Goal: Task Accomplishment & Management: Manage account settings

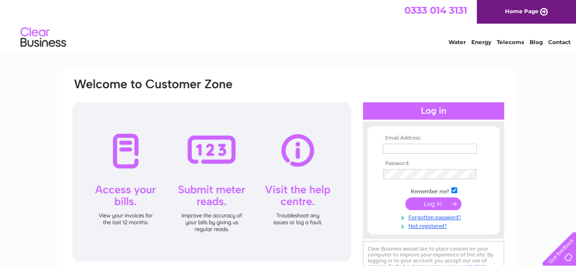
click at [382, 77] on div "Email Address: Password:" at bounding box center [288, 195] width 451 height 255
click at [391, 142] on td at bounding box center [434, 149] width 106 height 15
click at [395, 155] on td at bounding box center [434, 149] width 106 height 15
click at [398, 150] on input "text" at bounding box center [430, 149] width 94 height 10
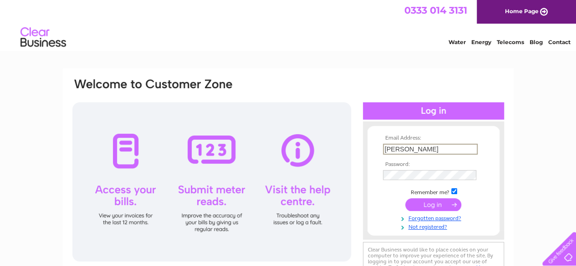
type input "connie@leeparkproperties.co.uk"
click at [424, 203] on input "submit" at bounding box center [433, 204] width 56 height 13
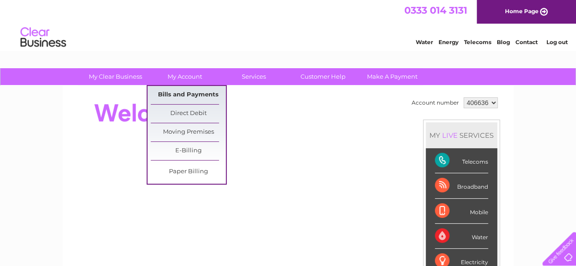
click at [187, 105] on link "Direct Debit" at bounding box center [188, 114] width 75 height 18
click at [193, 94] on link "Bills and Payments" at bounding box center [188, 95] width 75 height 18
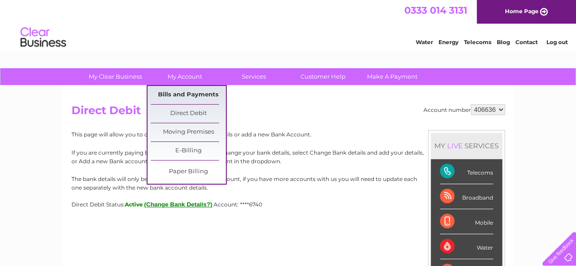
click at [193, 90] on link "Bills and Payments" at bounding box center [188, 95] width 75 height 18
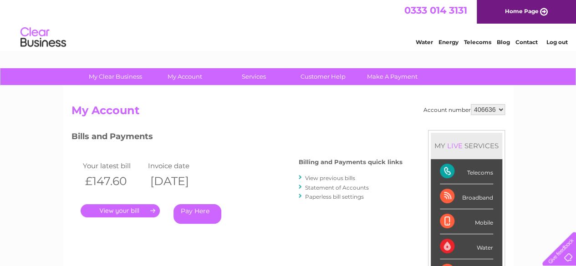
click at [124, 211] on link "." at bounding box center [120, 210] width 79 height 13
click at [125, 208] on link "." at bounding box center [120, 210] width 79 height 13
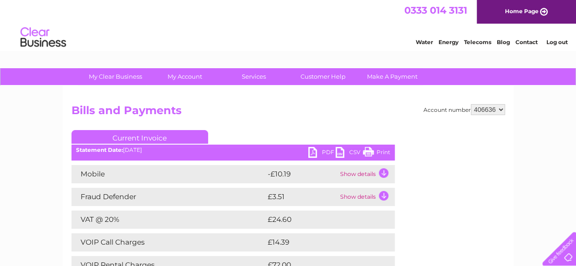
scroll to position [46, 0]
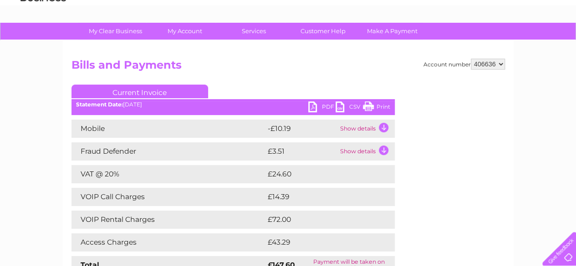
click at [371, 132] on td "Show details" at bounding box center [366, 129] width 57 height 18
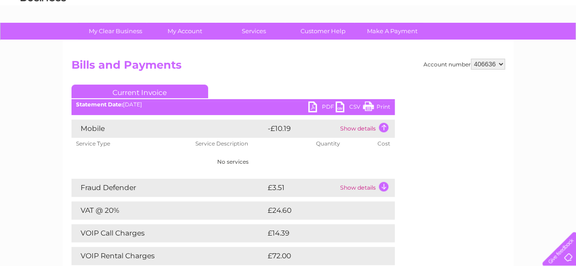
click at [319, 106] on link "PDF" at bounding box center [321, 108] width 27 height 13
